Goal: Task Accomplishment & Management: Manage account settings

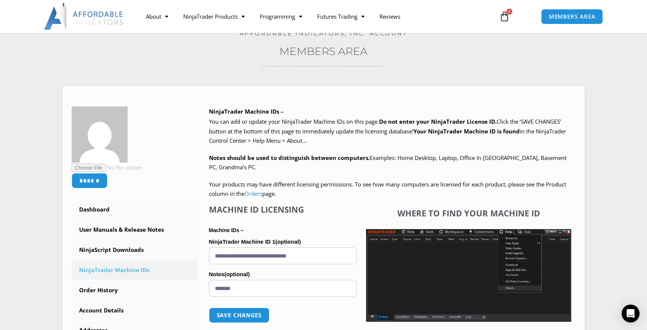
scroll to position [59, 0]
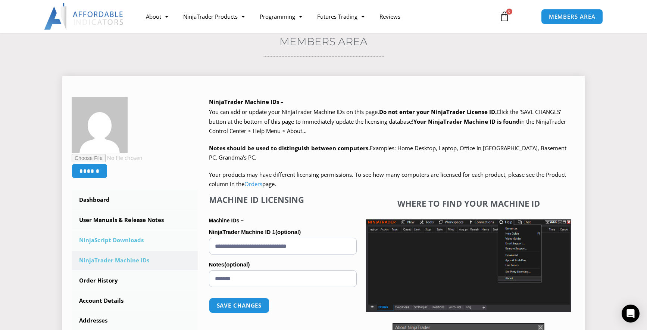
click at [121, 238] on link "NinjaScript Downloads" at bounding box center [135, 239] width 126 height 19
click at [127, 240] on link "NinjaScript Downloads" at bounding box center [135, 239] width 126 height 19
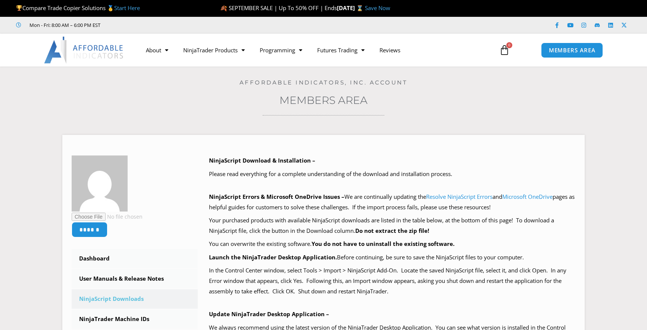
click at [118, 240] on div "****** Dashboard Subscriptions User Manuals & Release Notes NinjaScript Downloa…" at bounding box center [324, 324] width 504 height 338
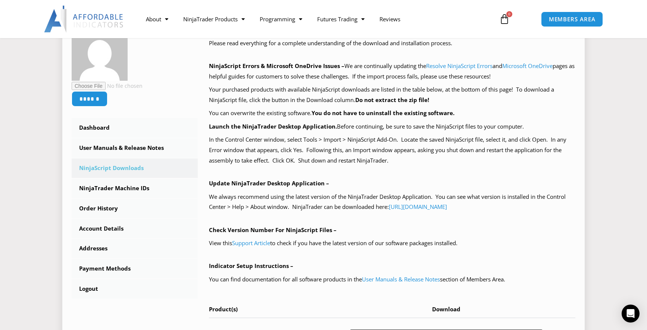
scroll to position [255, 0]
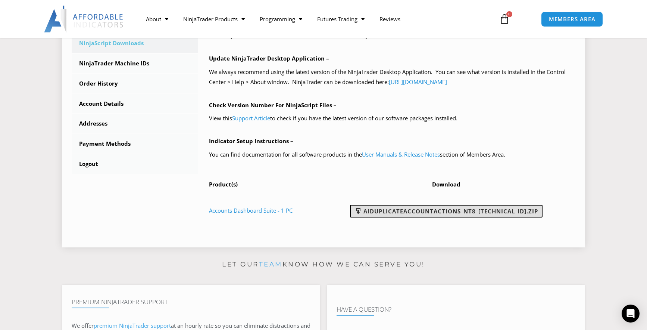
click at [419, 211] on link "AIDuplicateAccountActions_NT8_[TECHNICAL_ID].zip" at bounding box center [446, 211] width 193 height 13
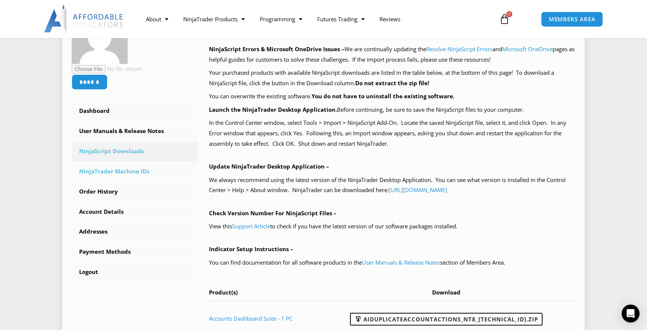
click at [108, 172] on link "NinjaTrader Machine IDs" at bounding box center [135, 171] width 126 height 19
click at [117, 171] on link "NinjaTrader Machine IDs" at bounding box center [135, 171] width 126 height 19
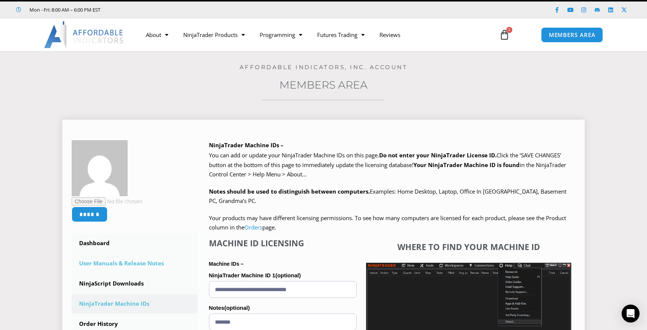
scroll to position [49, 0]
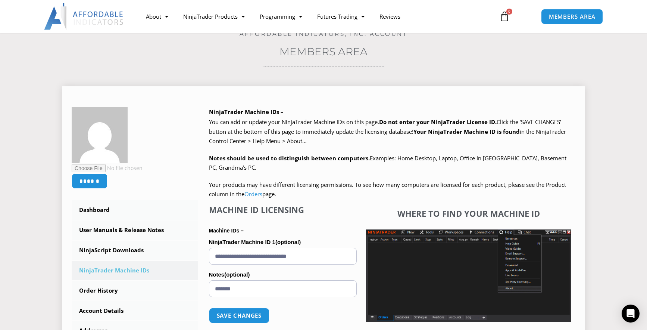
drag, startPoint x: 271, startPoint y: 250, endPoint x: 200, endPoint y: 248, distance: 71.0
click at [201, 248] on div "NinjaTrader Machine IDs – We are transitioning all NinjaTrader software package…" at bounding box center [387, 276] width 378 height 339
paste input "text"
type input "**********"
click at [246, 314] on button "Save changes" at bounding box center [239, 315] width 64 height 16
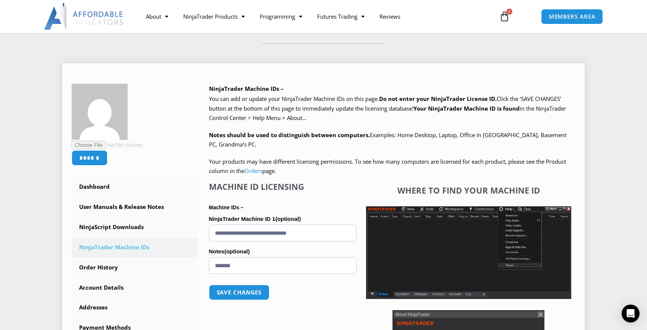
scroll to position [91, 0]
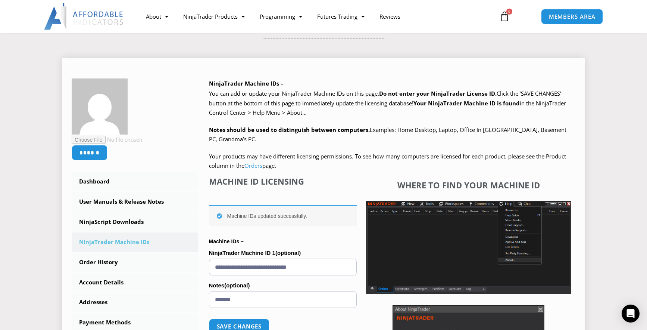
scroll to position [154, 0]
